Goal: Transaction & Acquisition: Purchase product/service

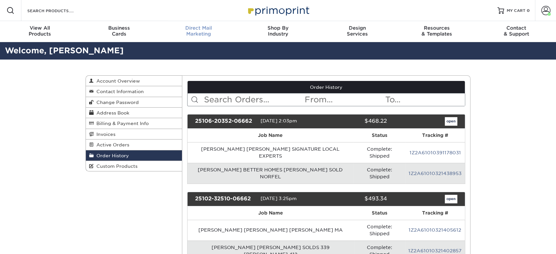
click at [198, 36] on div "Direct Mail Marketing" at bounding box center [198, 31] width 79 height 12
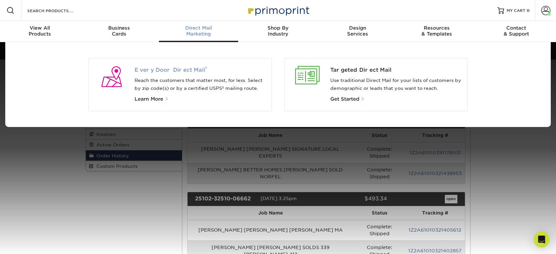
click at [171, 68] on span "Every Door Direct Mail ®" at bounding box center [201, 70] width 132 height 8
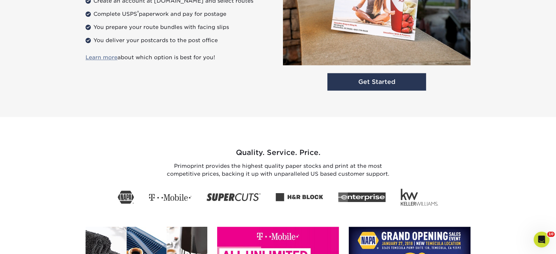
scroll to position [913, 0]
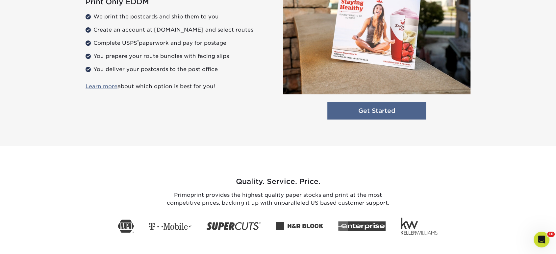
click at [362, 111] on link "Get Started" at bounding box center [376, 110] width 99 height 17
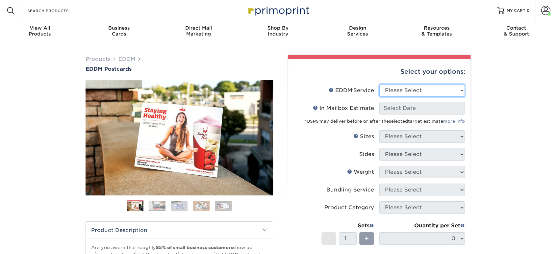
click at [383, 90] on select "Please Select Full Service Print Only" at bounding box center [422, 90] width 86 height 12
select select "print_only"
click at [379, 84] on select "Please Select Full Service Print Only" at bounding box center [422, 90] width 86 height 12
select select "-1"
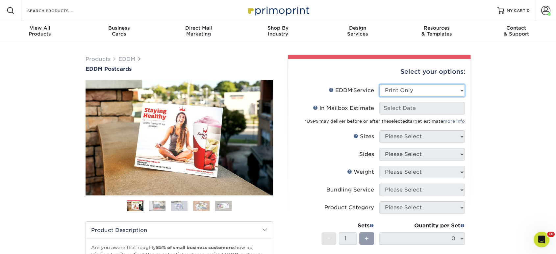
select select "-1"
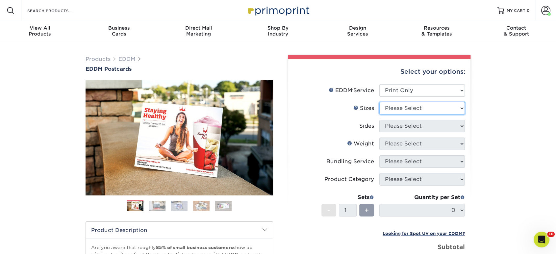
click at [391, 109] on select "Please Select 4.5" x 12" 6" x 12" 6.5" x 8" 6.5" x 9" 6.5" x 12" 7" x 8.5" 8" x…" at bounding box center [422, 108] width 86 height 12
select select "6.50x9.00"
click at [379, 102] on select "Please Select 4.5" x 12" 6" x 12" 6.5" x 8" 6.5" x 9" 6.5" x 12" 7" x 8.5" 8" x…" at bounding box center [422, 108] width 86 height 12
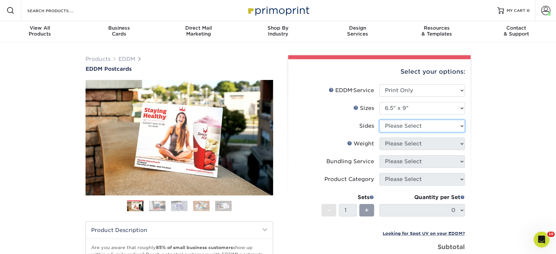
click at [397, 128] on select "Please Select Print Both Sides Print Front Only" at bounding box center [422, 126] width 86 height 12
select select "13abbda7-1d64-4f25-8bb2-c179b224825d"
click at [379, 120] on select "Please Select Print Both Sides Print Front Only" at bounding box center [422, 126] width 86 height 12
click at [394, 144] on select "Please Select 16PT 14PT" at bounding box center [422, 143] width 86 height 12
select select "16PT"
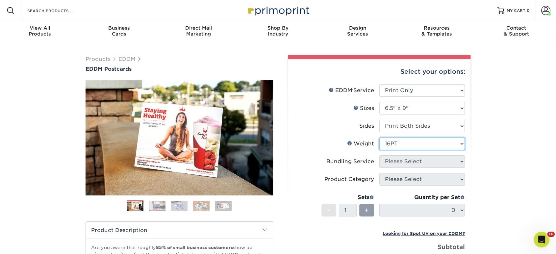
click at [379, 137] on select "Please Select 16PT 14PT" at bounding box center [422, 143] width 86 height 12
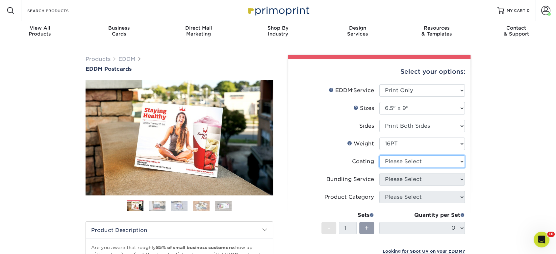
click at [389, 167] on select at bounding box center [422, 161] width 86 height 12
select select "ae367451-b2b8-45df-a344-0f05b6a12993"
click at [379, 155] on select at bounding box center [422, 161] width 86 height 12
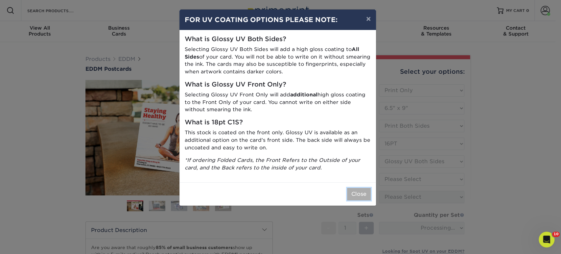
click at [363, 193] on button "Close" at bounding box center [359, 194] width 24 height 12
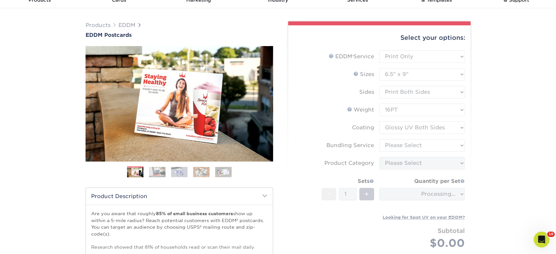
scroll to position [73, 0]
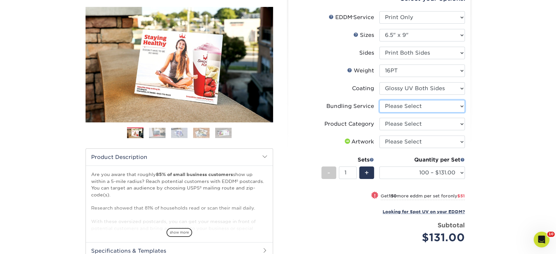
click at [410, 107] on select "Please Select No Bundling Services Yes, Bundles of 50 (+2 Days) Yes, Bundles of…" at bounding box center [422, 106] width 86 height 12
select select "58689abb-25c0-461c-a4c3-a80b627d6649"
click at [379, 100] on select "Please Select No Bundling Services Yes, Bundles of 50 (+2 Days) Yes, Bundles of…" at bounding box center [422, 106] width 86 height 12
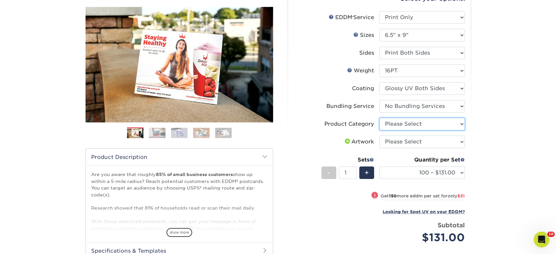
click at [400, 123] on select "Please Select Postcards" at bounding box center [422, 124] width 86 height 12
select select "9b7272e0-d6c8-4c3c-8e97-d3a1bcdab858"
click at [379, 118] on select "Please Select Postcards" at bounding box center [422, 124] width 86 height 12
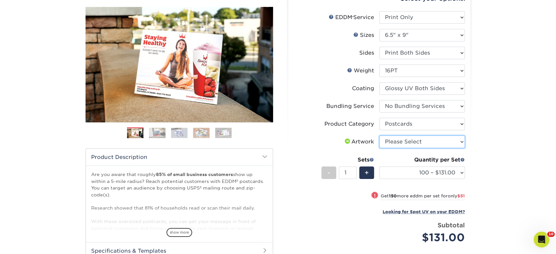
click at [395, 141] on select "Please Select I will upload files I need a design - $150" at bounding box center [422, 142] width 86 height 12
select select "upload"
click at [379, 136] on select "Please Select I will upload files I need a design - $150" at bounding box center [422, 142] width 86 height 12
click at [394, 162] on div "Quantity per Set" at bounding box center [422, 160] width 86 height 8
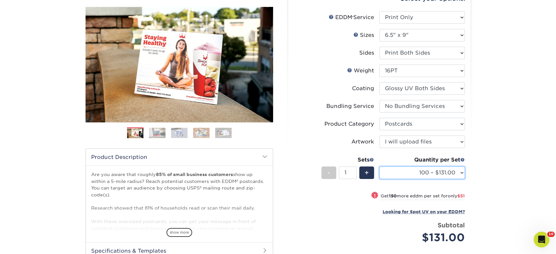
click at [394, 168] on select "100 – $131.00 250 – $182.00 500 – $203.00 1000 – $227.00 2500 – $379.00 5000 – …" at bounding box center [422, 172] width 86 height 12
select select "1000 – $227.00"
click at [379, 166] on select "100 – $131.00 250 – $182.00 500 – $203.00 1000 – $227.00 2500 – $379.00 5000 – …" at bounding box center [422, 172] width 86 height 12
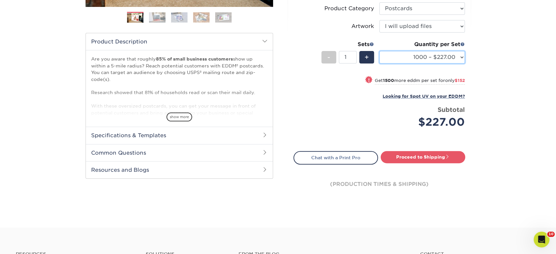
scroll to position [219, 0]
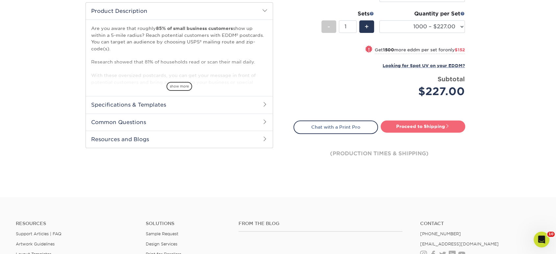
click at [386, 125] on link "Proceed to Shipping" at bounding box center [423, 126] width 85 height 12
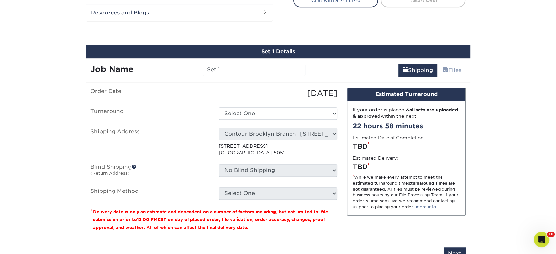
scroll to position [357, 0]
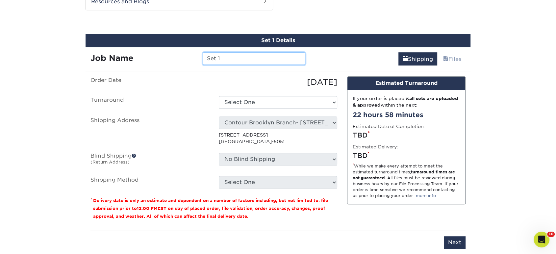
click at [268, 62] on input "Set 1" at bounding box center [254, 58] width 102 height 12
drag, startPoint x: 302, startPoint y: 62, endPoint x: 309, endPoint y: 62, distance: 6.6
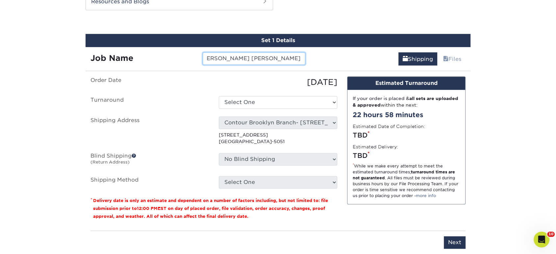
click at [309, 62] on div "ANGELA LINDEMANN BARBARA VANC" at bounding box center [254, 58] width 112 height 12
click at [300, 60] on input "ANGELA LINDEMANN BARBARA VANC" at bounding box center [254, 58] width 102 height 12
type input "[PERSON_NAME] [PERSON_NAME] SOLD DIVISION"
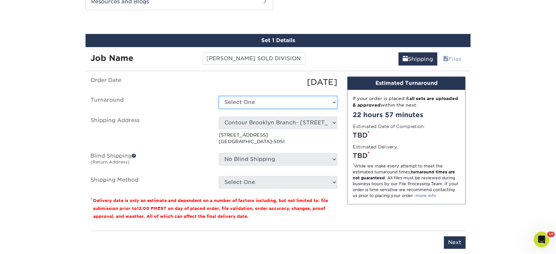
click at [285, 99] on select "Select One 2-4 Business Days 2 Day Next Business Day" at bounding box center [278, 102] width 118 height 12
select select "14ee1dbe-2a03-44e6-acbe-77c51f3128fc"
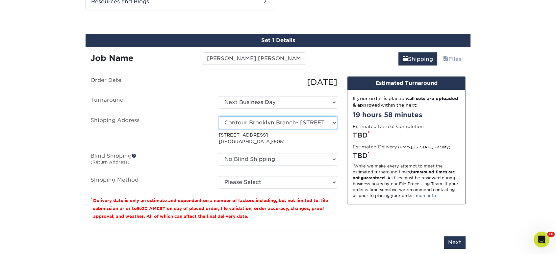
click at [227, 118] on select "Select One Realty Connect USA" at bounding box center [278, 122] width 118 height 12
select select "220932"
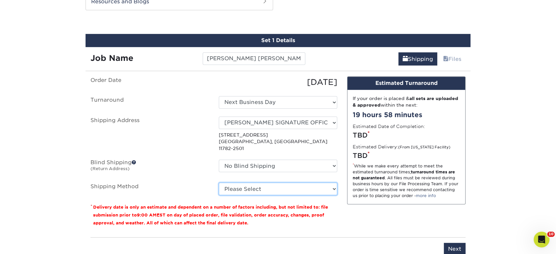
click at [245, 183] on select "Please Select Ground Shipping (+$20.57) 3 Day Shipping Service (+$30.34) 2 Day …" at bounding box center [278, 189] width 118 height 12
select select "03"
click at [219, 183] on select "Please Select Ground Shipping (+$20.57) 3 Day Shipping Service (+$30.34) 2 Day …" at bounding box center [278, 189] width 118 height 12
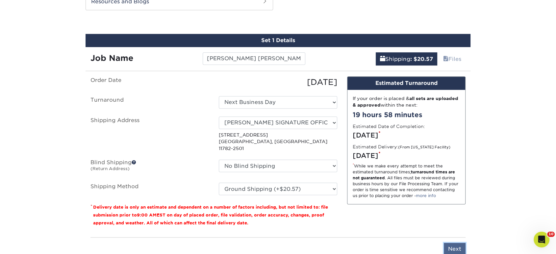
click at [455, 243] on input "Next" at bounding box center [455, 249] width 22 height 12
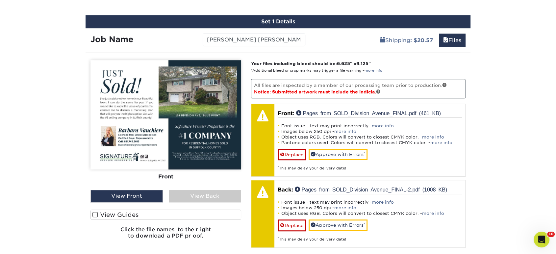
scroll to position [393, 0]
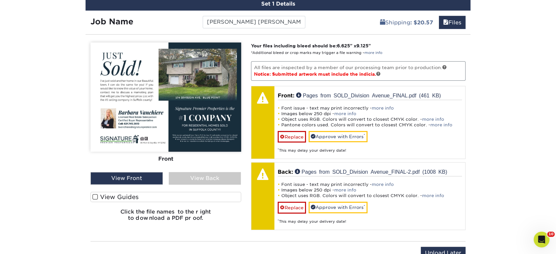
click at [227, 175] on div "View Back" at bounding box center [205, 178] width 72 height 12
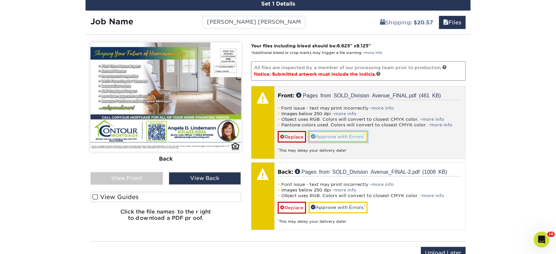
click at [323, 140] on link "Approve with Errors *" at bounding box center [338, 136] width 59 height 11
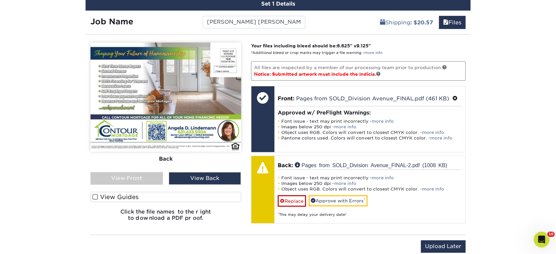
click at [137, 174] on div "View Front" at bounding box center [126, 178] width 72 height 12
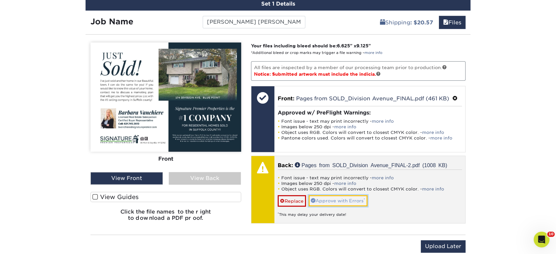
click at [326, 195] on link "Approve with Errors *" at bounding box center [338, 200] width 59 height 11
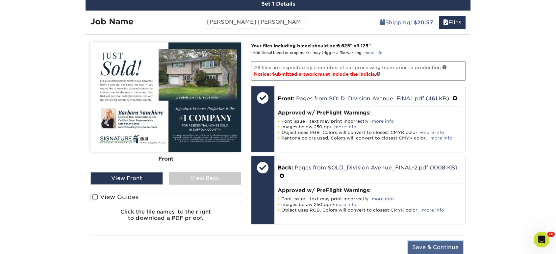
click at [421, 249] on input "Save & Continue" at bounding box center [435, 247] width 55 height 12
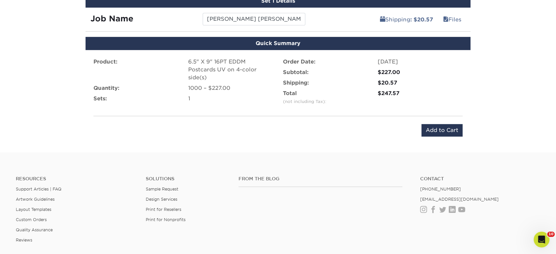
scroll to position [397, 0]
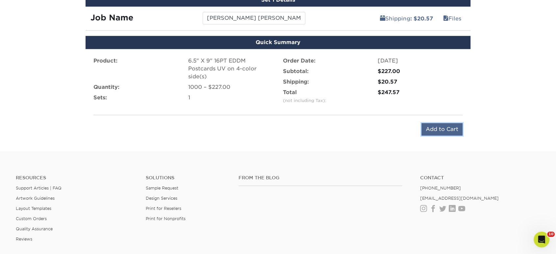
click at [441, 126] on input "Add to Cart" at bounding box center [441, 129] width 41 height 12
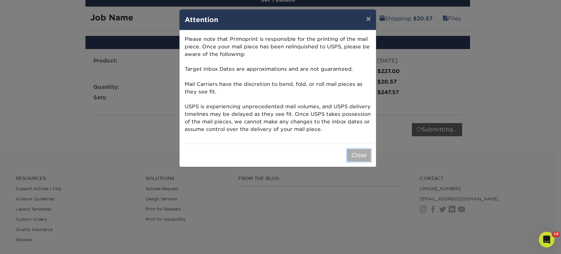
click at [363, 154] on button "Close" at bounding box center [359, 155] width 24 height 12
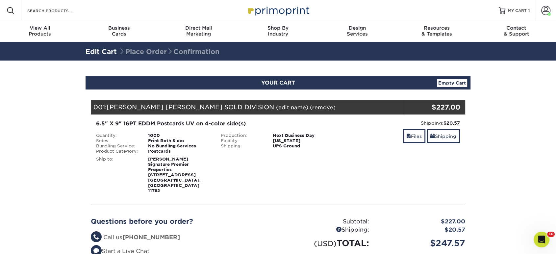
click at [418, 144] on div "Shipping: $20.57 Discount: - $0.00 Files Shipping" at bounding box center [402, 157] width 125 height 74
click at [417, 144] on div "Files Shipping" at bounding box center [402, 136] width 115 height 15
click at [413, 138] on link "Files" at bounding box center [414, 136] width 23 height 14
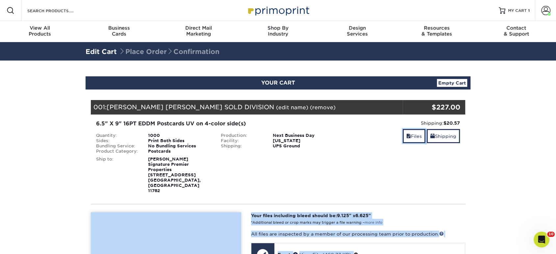
scroll to position [73, 0]
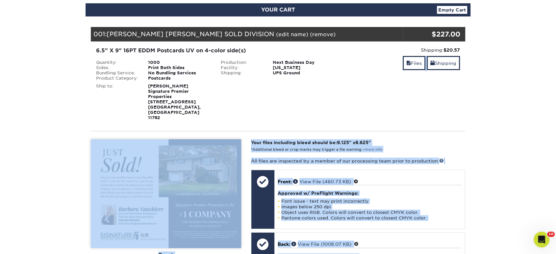
click at [397, 136] on div "Please Upload Your Files We accept: PDF , JPEG 1 or TIFF 1 files. Submitting AI…" at bounding box center [278, 229] width 384 height 186
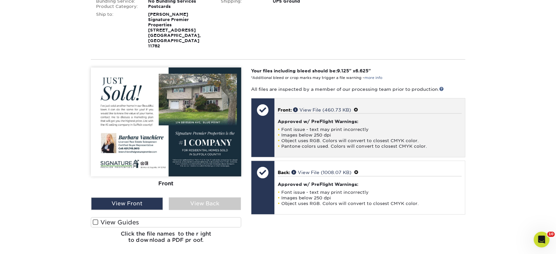
scroll to position [146, 0]
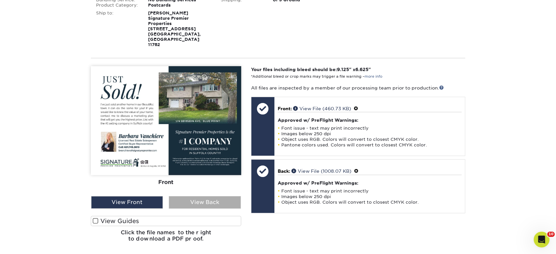
click at [226, 196] on div "View Back" at bounding box center [205, 202] width 72 height 12
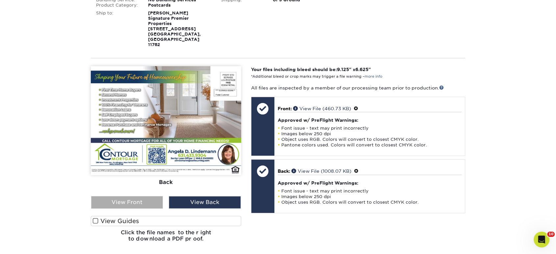
click at [147, 196] on div "View Front" at bounding box center [127, 202] width 72 height 12
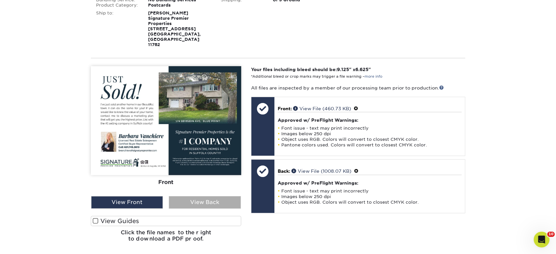
click at [182, 196] on div "View Back" at bounding box center [205, 202] width 72 height 12
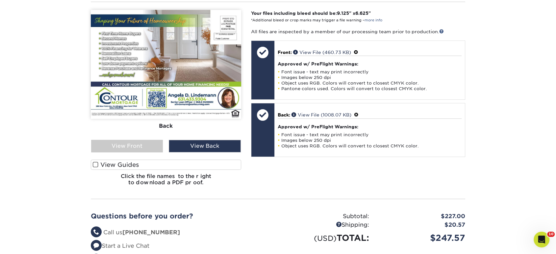
scroll to position [329, 0]
